Goal: Find specific page/section: Find specific page/section

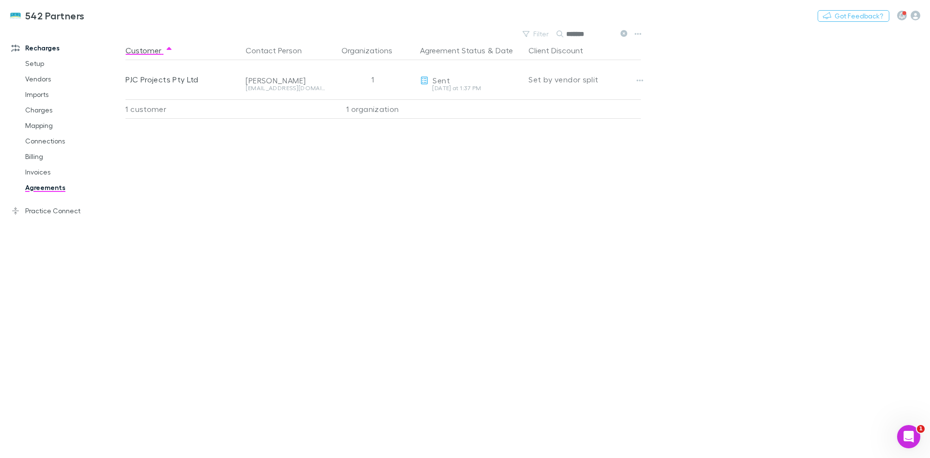
click at [0, 0] on button "Copy link" at bounding box center [0, 0] width 0 height 0
drag, startPoint x: 565, startPoint y: 33, endPoint x: 545, endPoint y: 34, distance: 19.9
click at [545, 34] on div "Filter Search *******" at bounding box center [574, 34] width 113 height 14
type input "******"
